Goal: Transaction & Acquisition: Purchase product/service

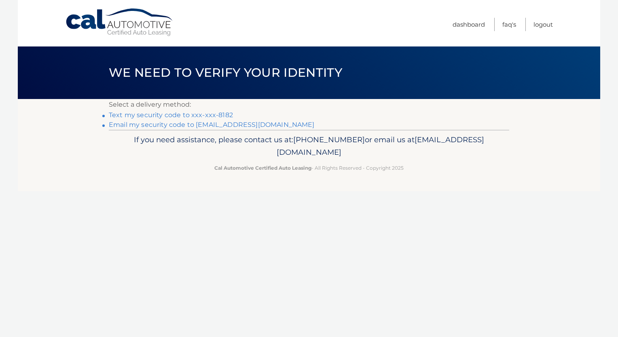
click at [170, 114] on link "Text my security code to xxx-xxx-8182" at bounding box center [171, 115] width 124 height 8
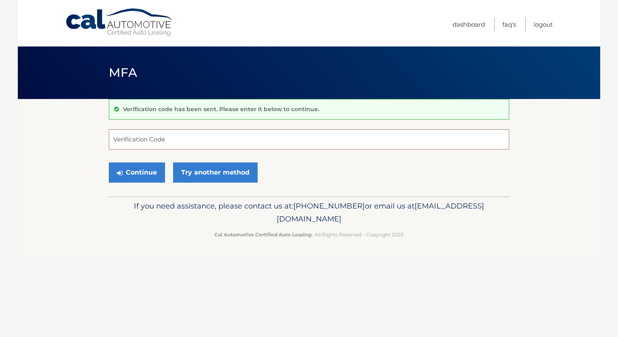
click at [129, 141] on input "Verification Code" at bounding box center [309, 139] width 400 height 20
type input "714067"
click at [109, 163] on button "Continue" at bounding box center [137, 173] width 56 height 20
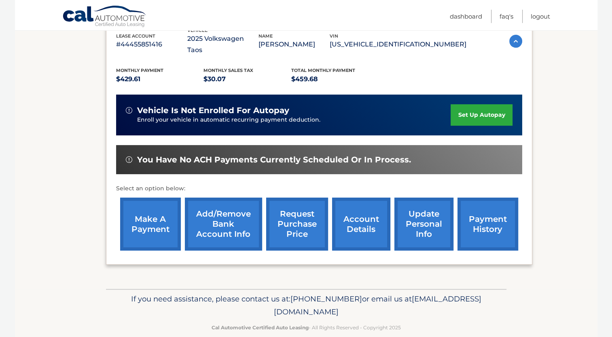
scroll to position [148, 0]
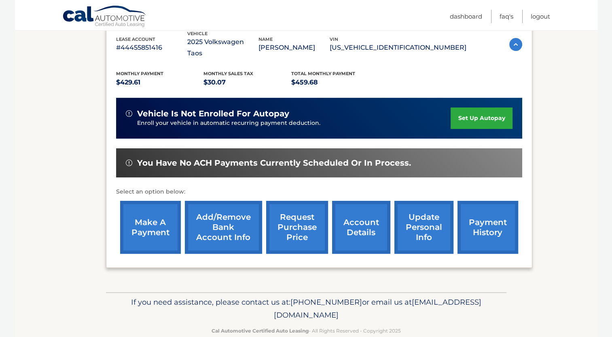
click at [153, 215] on link "make a payment" at bounding box center [150, 227] width 61 height 53
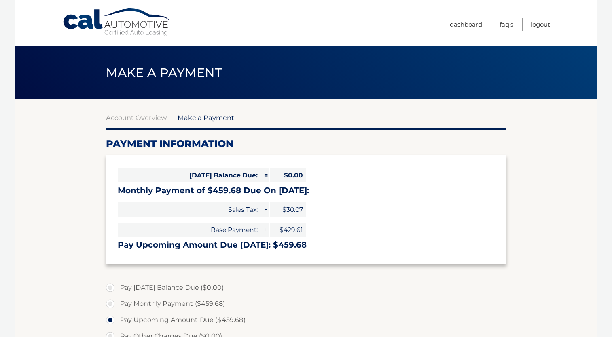
select select "YjBmMGM1ZWItZmMwMC00MWNhLTgwNGMtZGUzMjlmZGFiOTA1"
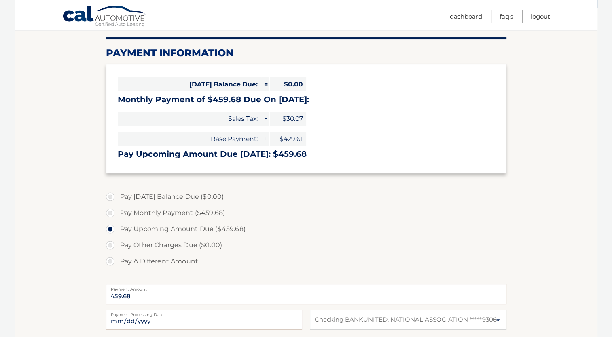
scroll to position [93, 0]
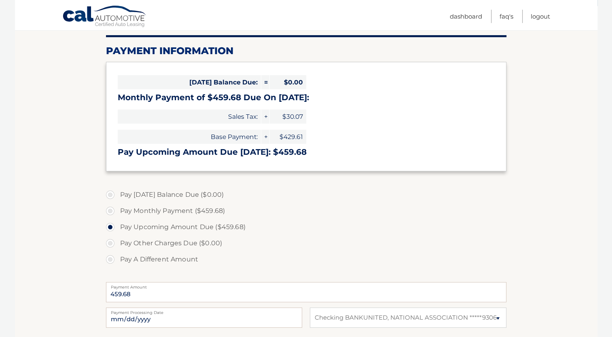
click at [110, 211] on label "Pay Monthly Payment ($459.68)" at bounding box center [306, 211] width 400 height 16
click at [110, 211] on input "Pay Monthly Payment ($459.68)" at bounding box center [113, 209] width 8 height 13
radio input "true"
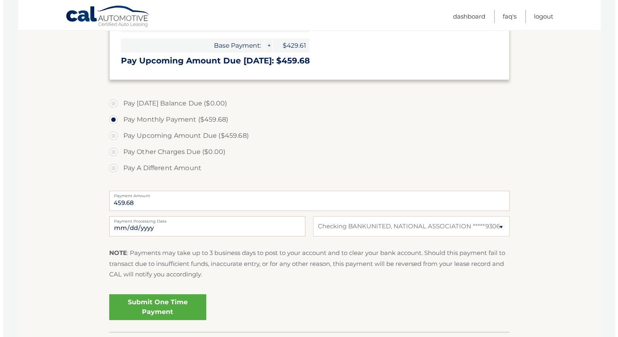
scroll to position [212, 0]
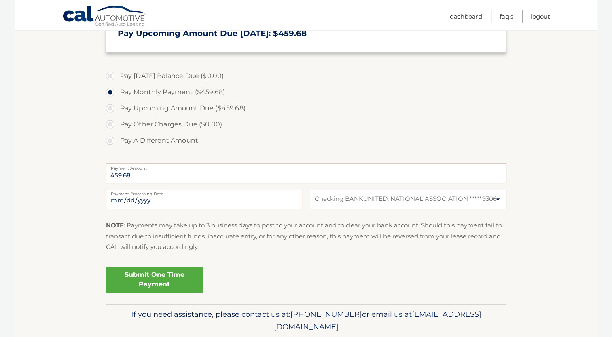
click at [168, 278] on link "Submit One Time Payment" at bounding box center [154, 280] width 97 height 26
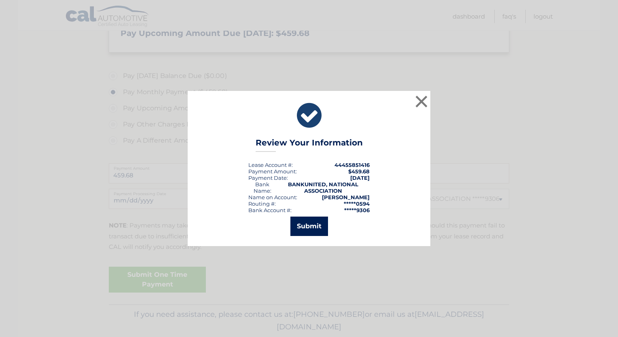
click at [309, 226] on button "Submit" at bounding box center [309, 226] width 38 height 19
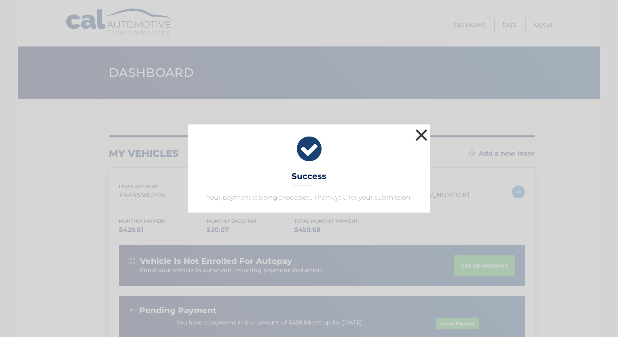
click at [423, 138] on button "×" at bounding box center [421, 135] width 16 height 16
